Goal: Navigation & Orientation: Understand site structure

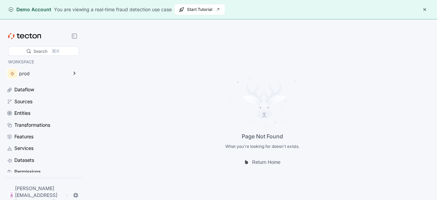
scroll to position [38, 0]
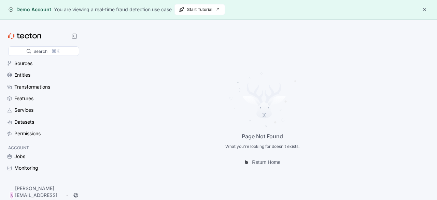
click at [39, 183] on div "Accounts & Access" at bounding box center [35, 180] width 43 height 8
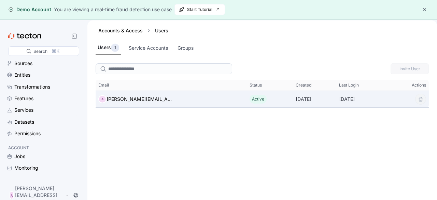
click at [421, 103] on body "Demo Account You are viewing a real-time fraud detection use case Start Tutoria…" at bounding box center [218, 100] width 437 height 200
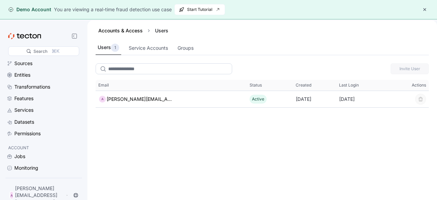
click at [155, 67] on input "search" at bounding box center [164, 68] width 137 height 11
click at [129, 73] on input "search" at bounding box center [164, 68] width 137 height 11
type input "***"
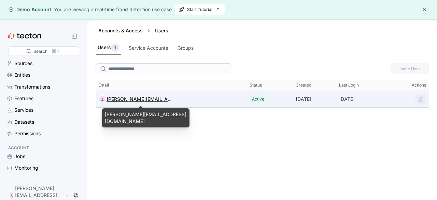
click at [149, 101] on div "[PERSON_NAME][EMAIL_ADDRESS][DOMAIN_NAME]" at bounding box center [141, 99] width 68 height 8
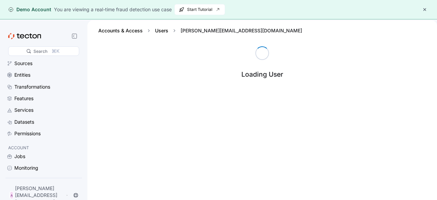
scroll to position [38, 0]
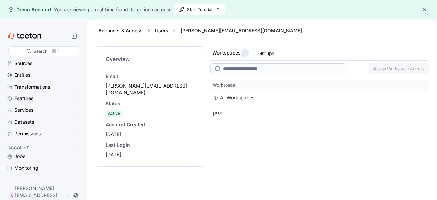
click at [269, 56] on div "Groups" at bounding box center [266, 54] width 16 height 8
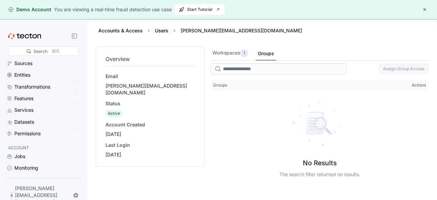
click at [159, 28] on link "Users" at bounding box center [161, 31] width 13 height 6
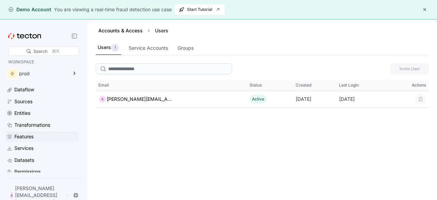
scroll to position [38, 0]
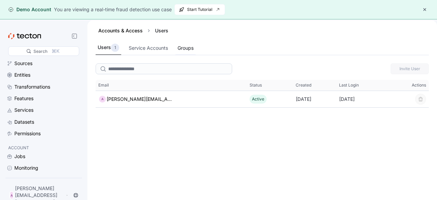
click at [192, 49] on div "Groups" at bounding box center [186, 48] width 16 height 8
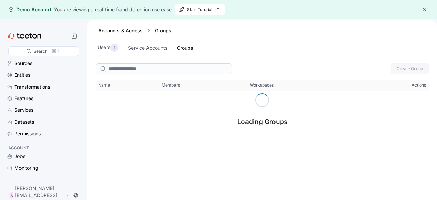
click at [426, 8] on button "button" at bounding box center [425, 9] width 8 height 8
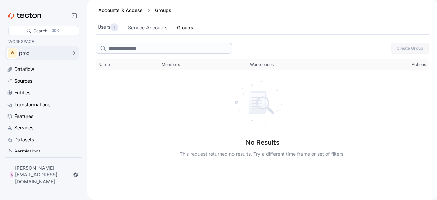
click at [68, 51] on div "prod" at bounding box center [43, 53] width 48 height 5
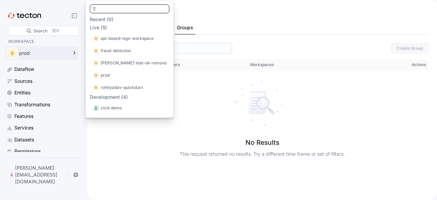
click at [243, 142] on div "No Results This request returned no results. Try a different time frame or set …" at bounding box center [262, 154] width 165 height 30
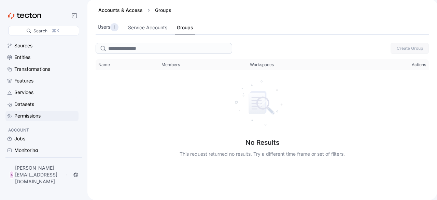
scroll to position [36, 0]
click at [36, 116] on div "Permissions" at bounding box center [27, 116] width 26 height 8
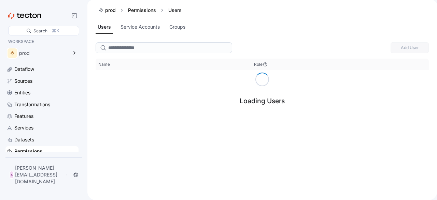
scroll to position [38, 0]
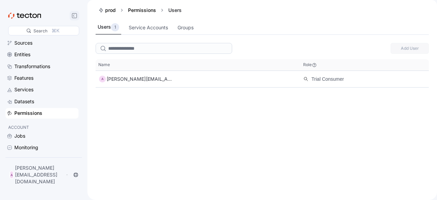
click at [75, 13] on icon at bounding box center [74, 15] width 5 height 5
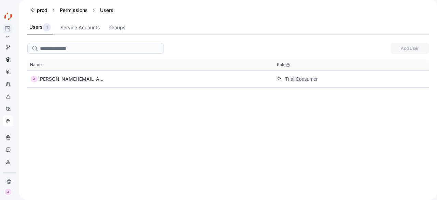
click at [4, 30] on div at bounding box center [8, 28] width 14 height 9
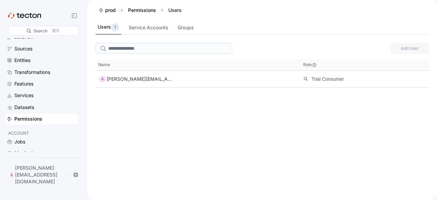
scroll to position [38, 0]
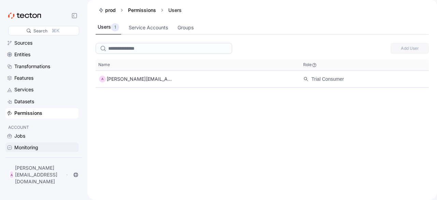
click at [28, 149] on div "Monitoring" at bounding box center [26, 148] width 24 height 8
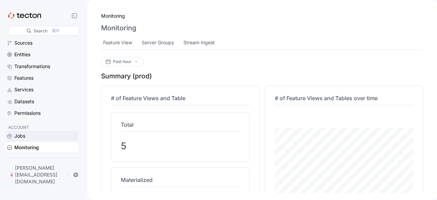
click at [29, 138] on div "Jobs" at bounding box center [45, 136] width 63 height 8
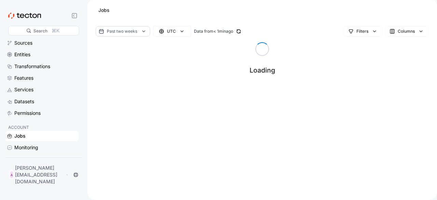
click at [42, 156] on div "Accounts & Access" at bounding box center [35, 160] width 43 height 8
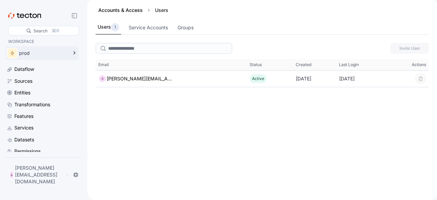
click at [55, 50] on div "prod" at bounding box center [36, 53] width 63 height 14
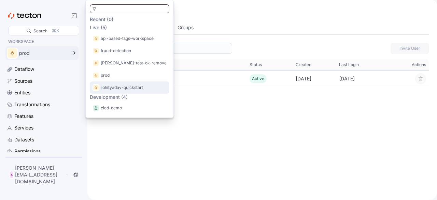
scroll to position [37, 0]
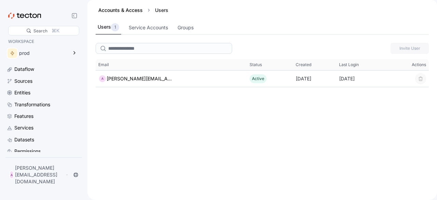
click at [128, 134] on div "Invite User This table contains 1 rows. Email Status Created Last Login Actions…" at bounding box center [262, 120] width 350 height 160
click at [39, 89] on div "Entities" at bounding box center [45, 93] width 63 height 8
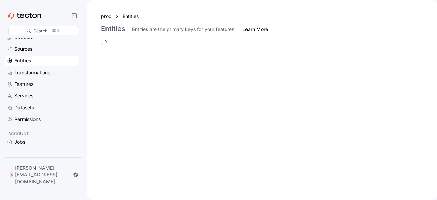
scroll to position [33, 0]
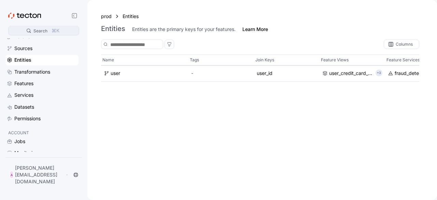
click at [44, 29] on div "Search" at bounding box center [40, 31] width 14 height 6
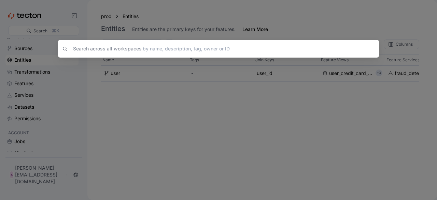
click at [162, 130] on div "Search across all workspaces by name, description, tag, owner or ID" at bounding box center [218, 100] width 437 height 200
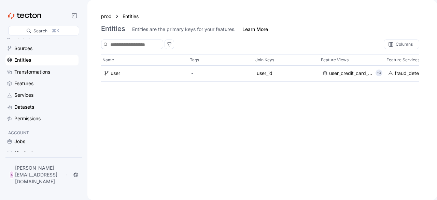
scroll to position [38, 0]
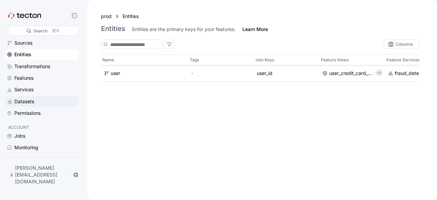
click at [24, 104] on div "Datasets" at bounding box center [24, 102] width 20 height 8
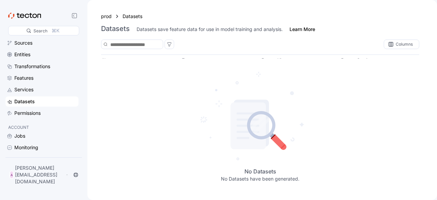
click at [26, 97] on div "Datasets" at bounding box center [41, 102] width 73 height 10
click at [24, 95] on div "Services" at bounding box center [41, 90] width 73 height 10
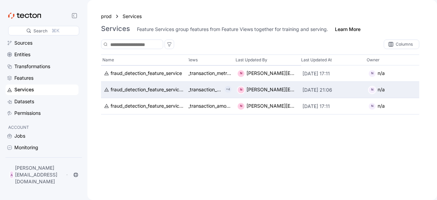
scroll to position [0, 119]
click at [372, 90] on span "N n/a" at bounding box center [397, 90] width 60 height 8
drag, startPoint x: 275, startPoint y: 93, endPoint x: 267, endPoint y: 90, distance: 8.4
click at [267, 90] on span "N noopur@tecton.ai" at bounding box center [266, 90] width 60 height 8
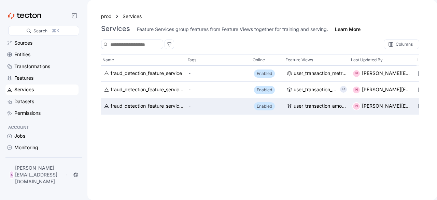
scroll to position [0, 0]
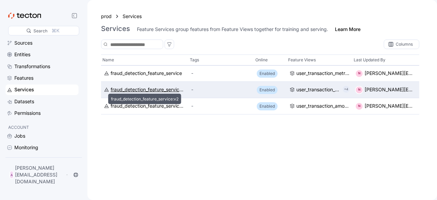
click at [158, 90] on div "fraud_detection_feature_service:v2" at bounding box center [148, 90] width 75 height 8
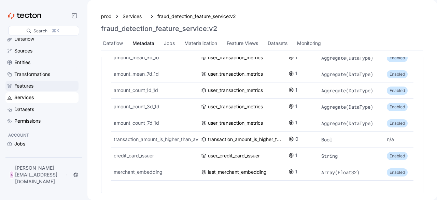
scroll to position [38, 0]
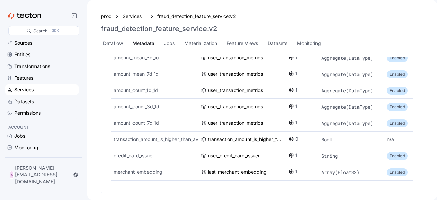
drag, startPoint x: 34, startPoint y: 153, endPoint x: 34, endPoint y: 160, distance: 6.8
click at [34, 160] on div "Jobs Monitoring Accounts & Access" at bounding box center [41, 148] width 73 height 34
click at [34, 160] on div "Accounts & Access" at bounding box center [35, 160] width 43 height 8
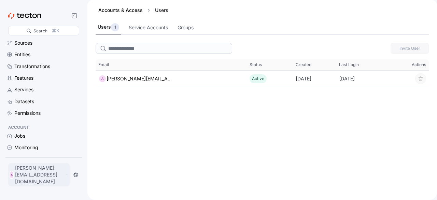
click at [36, 185] on div "A ahmadhadi@paypal.astiva.co.id" at bounding box center [38, 175] width 61 height 23
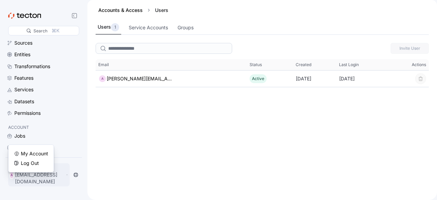
click at [36, 180] on p "[PERSON_NAME][EMAIL_ADDRESS][DOMAIN_NAME]" at bounding box center [40, 175] width 50 height 20
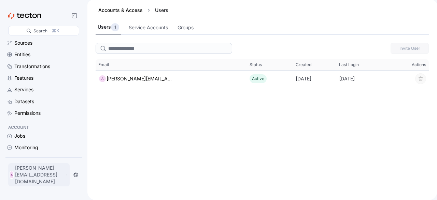
click at [36, 180] on p "[PERSON_NAME][EMAIL_ADDRESS][DOMAIN_NAME]" at bounding box center [40, 175] width 50 height 20
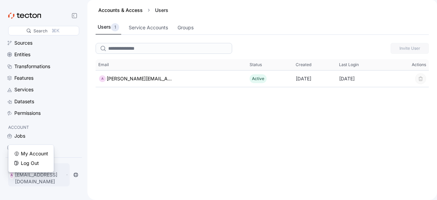
click at [36, 180] on p "[PERSON_NAME][EMAIL_ADDRESS][DOMAIN_NAME]" at bounding box center [40, 175] width 50 height 20
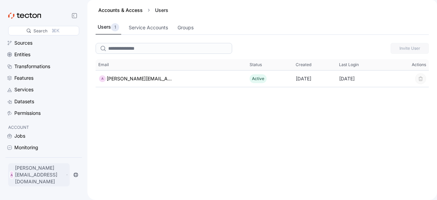
click at [36, 180] on p "[PERSON_NAME][EMAIL_ADDRESS][DOMAIN_NAME]" at bounding box center [40, 175] width 50 height 20
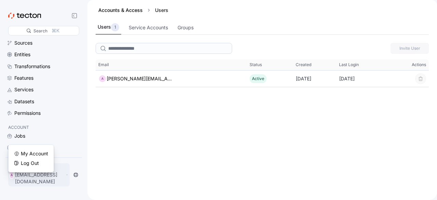
click at [36, 180] on p "[PERSON_NAME][EMAIL_ADDRESS][DOMAIN_NAME]" at bounding box center [40, 175] width 50 height 20
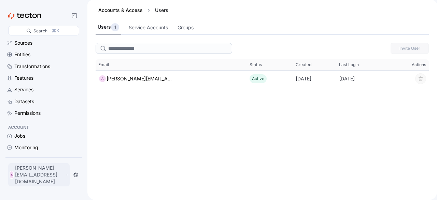
click at [40, 179] on p "[PERSON_NAME][EMAIL_ADDRESS][DOMAIN_NAME]" at bounding box center [40, 175] width 50 height 20
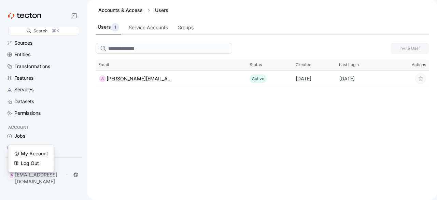
click at [30, 152] on div "My Account" at bounding box center [34, 154] width 27 height 7
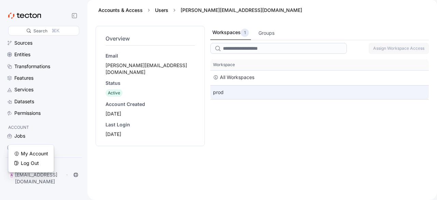
click at [229, 93] on div "prod" at bounding box center [319, 93] width 218 height 14
click at [222, 93] on div "prod" at bounding box center [319, 93] width 218 height 14
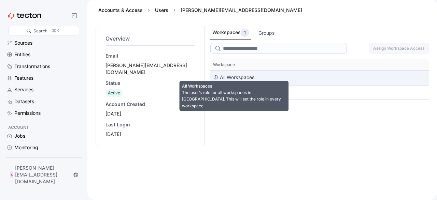
click at [233, 80] on div "All Workspaces" at bounding box center [237, 77] width 34 height 8
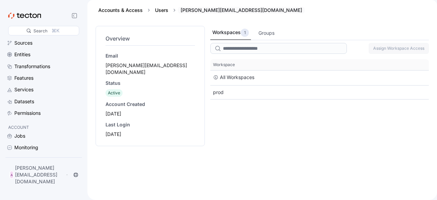
click at [196, 12] on div "[PERSON_NAME][EMAIL_ADDRESS][DOMAIN_NAME]" at bounding box center [241, 10] width 127 height 7
click at [161, 13] on div "Users" at bounding box center [161, 10] width 19 height 7
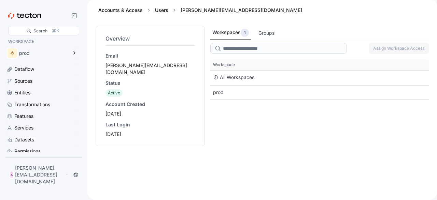
click at [22, 16] on icon at bounding box center [24, 16] width 33 height 6
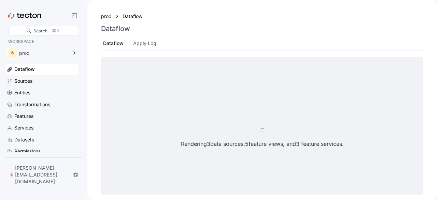
click at [22, 16] on icon at bounding box center [24, 16] width 33 height 6
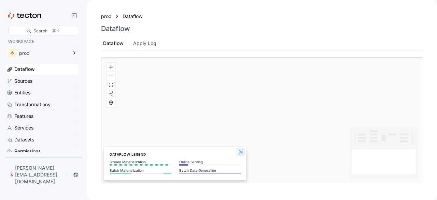
click at [241, 153] on button "Close Legend Panel" at bounding box center [241, 152] width 8 height 8
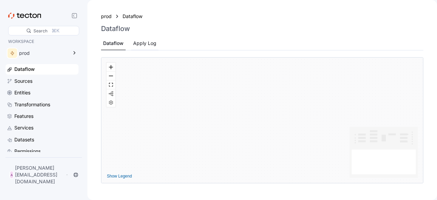
click at [145, 44] on div "Apply Log" at bounding box center [144, 44] width 23 height 8
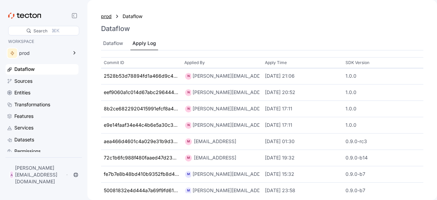
click at [107, 13] on div "prod" at bounding box center [106, 17] width 11 height 8
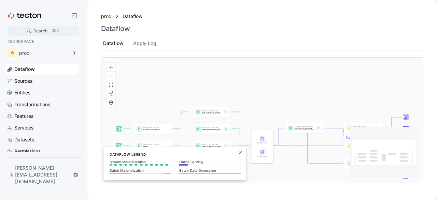
click at [28, 32] on circle at bounding box center [28, 30] width 3 height 3
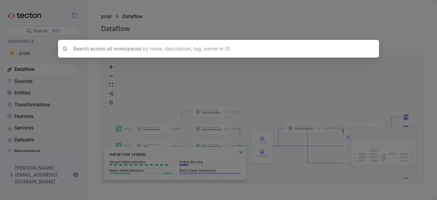
click at [39, 51] on div "Search across all workspaces by name, description, tag, owner or ID" at bounding box center [218, 100] width 437 height 200
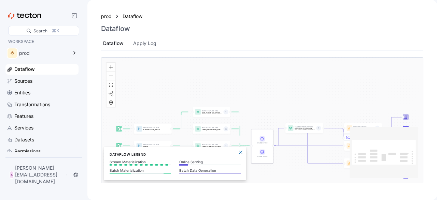
click at [39, 51] on div "prod" at bounding box center [43, 53] width 48 height 5
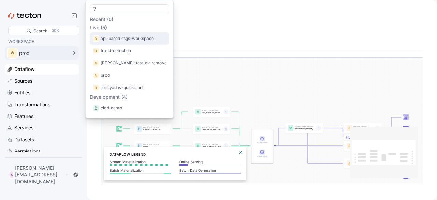
click at [118, 37] on p "api-based-tsgs-workspace" at bounding box center [127, 38] width 53 height 7
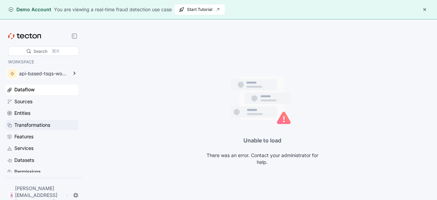
click at [26, 123] on div "Transformations" at bounding box center [32, 126] width 36 height 8
